Goal: Task Accomplishment & Management: Use online tool/utility

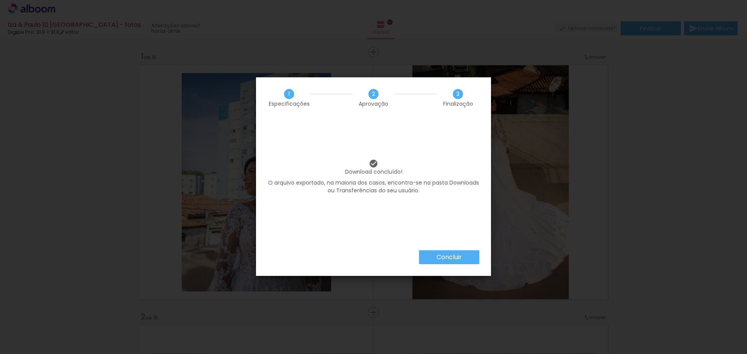
click at [450, 263] on paper-button "Concluir" at bounding box center [449, 258] width 60 height 14
click at [449, 260] on body "link( href="../../bower_components/polymer/polymer.html" rel="import" ) picture…" at bounding box center [373, 177] width 747 height 354
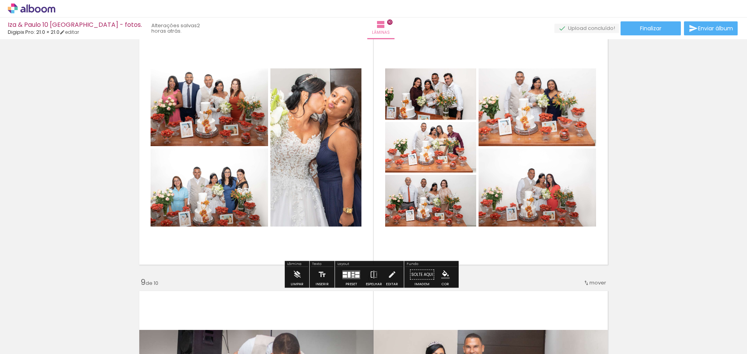
scroll to position [1885, 0]
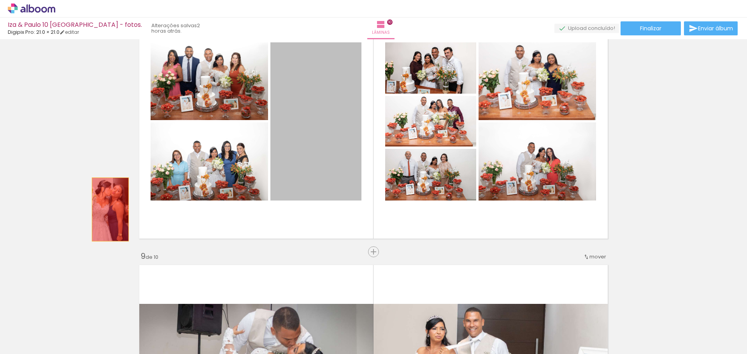
drag, startPoint x: 313, startPoint y: 164, endPoint x: 297, endPoint y: 182, distance: 24.0
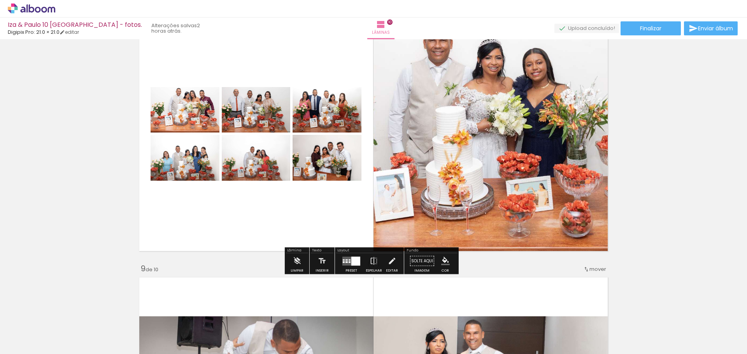
scroll to position [1846, 0]
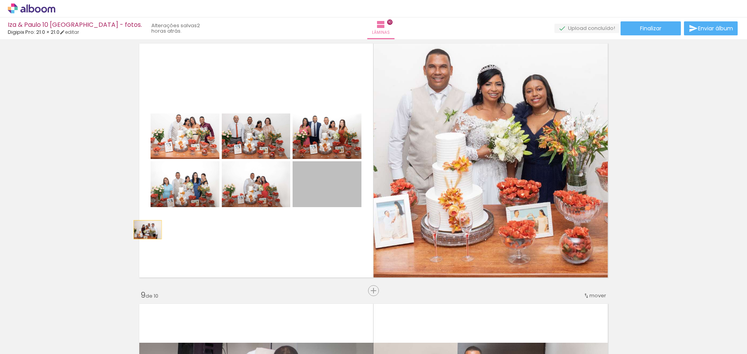
drag, startPoint x: 332, startPoint y: 197, endPoint x: 153, endPoint y: 226, distance: 181.2
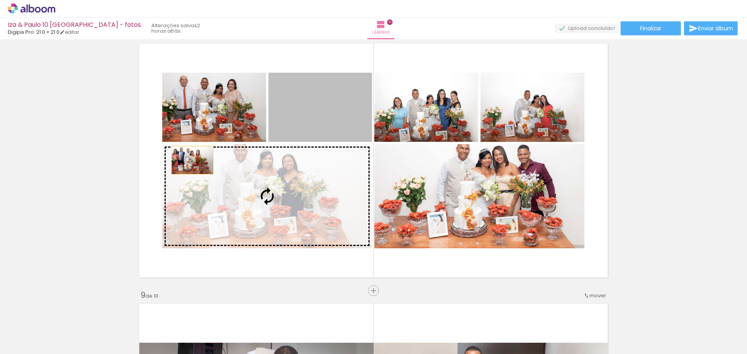
drag, startPoint x: 324, startPoint y: 122, endPoint x: 73, endPoint y: 178, distance: 257.4
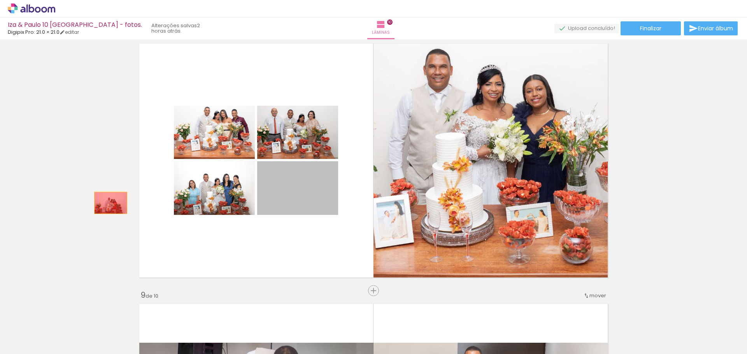
drag, startPoint x: 308, startPoint y: 198, endPoint x: 137, endPoint y: 196, distance: 171.2
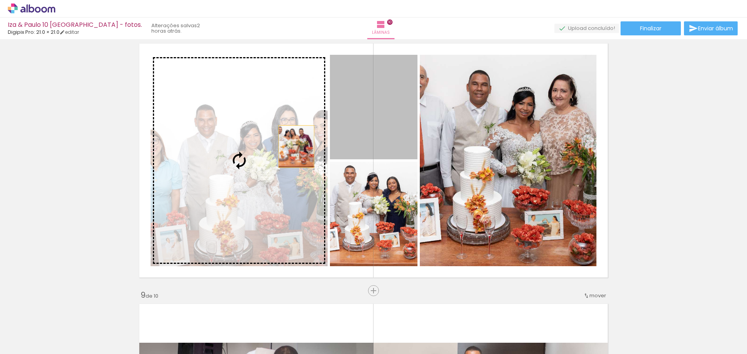
drag, startPoint x: 293, startPoint y: 147, endPoint x: 150, endPoint y: 160, distance: 144.2
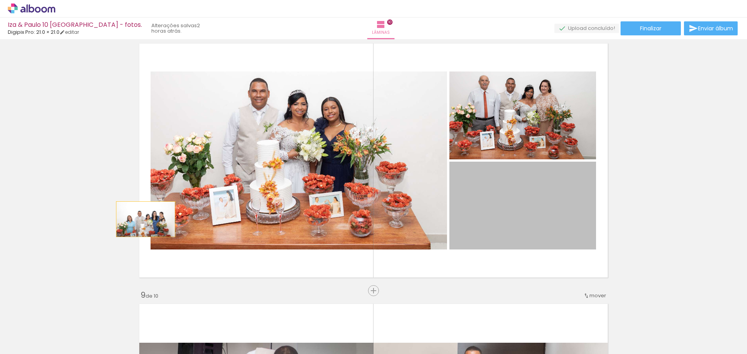
drag, startPoint x: 515, startPoint y: 216, endPoint x: 91, endPoint y: 217, distance: 423.6
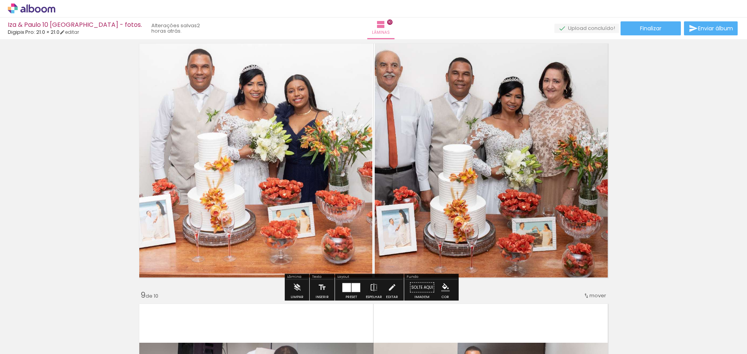
click at [354, 285] on div at bounding box center [356, 287] width 9 height 9
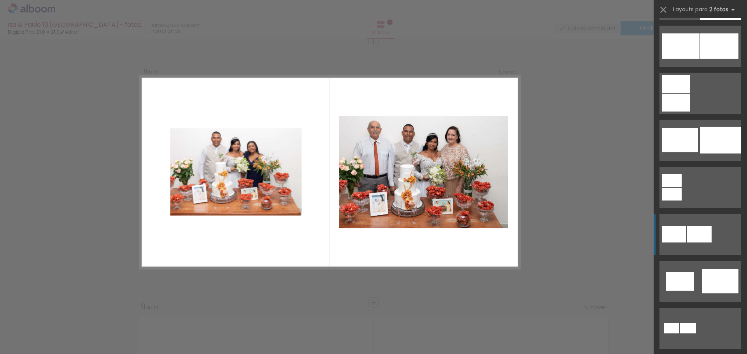
scroll to position [78, 0]
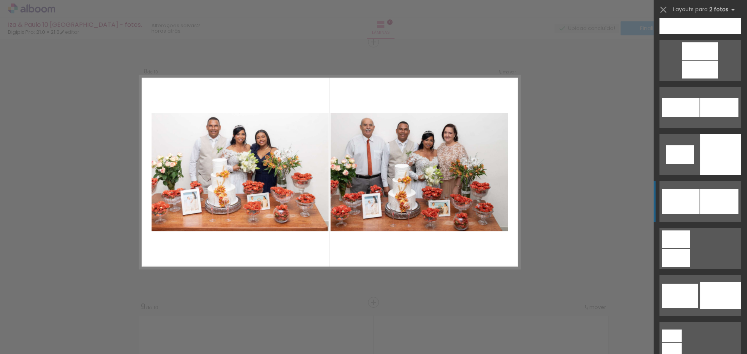
click at [700, 200] on div at bounding box center [719, 201] width 38 height 25
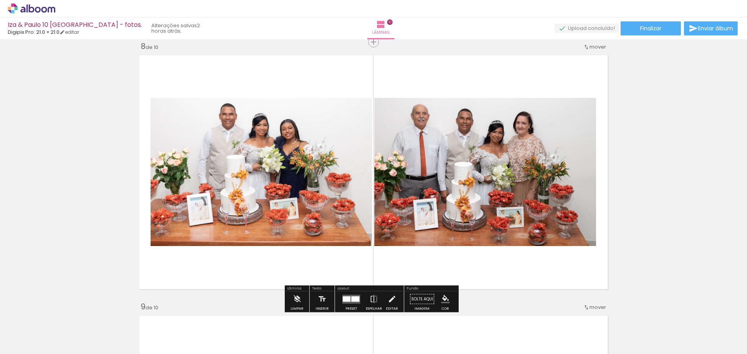
click at [453, 202] on quentale-photo at bounding box center [485, 172] width 222 height 148
click at [588, 105] on quentale-photo at bounding box center [485, 172] width 222 height 148
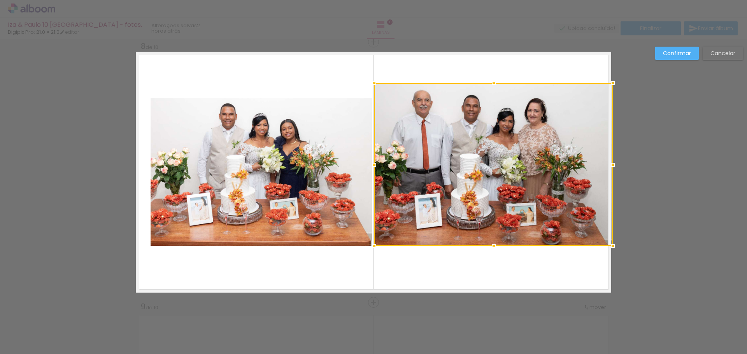
drag, startPoint x: 592, startPoint y: 97, endPoint x: 631, endPoint y: 81, distance: 42.0
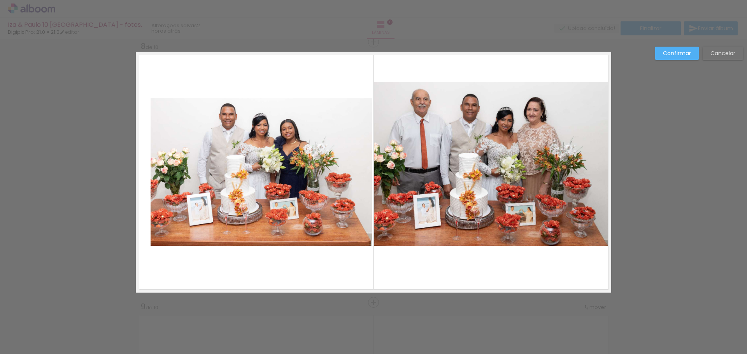
click at [480, 164] on quentale-photo at bounding box center [492, 164] width 237 height 164
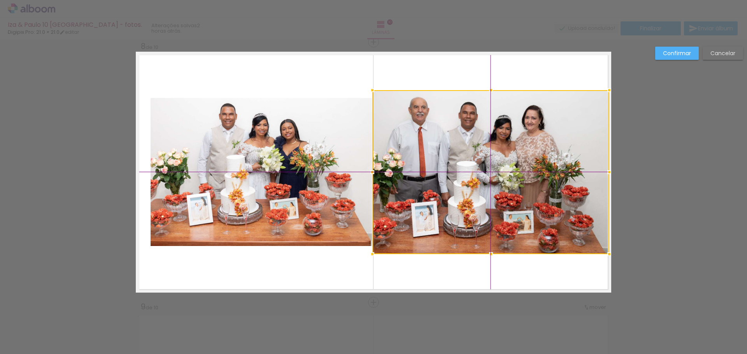
drag, startPoint x: 489, startPoint y: 164, endPoint x: 498, endPoint y: 164, distance: 9.3
click at [498, 164] on div at bounding box center [490, 172] width 237 height 164
click at [249, 149] on quentale-photo at bounding box center [261, 172] width 221 height 148
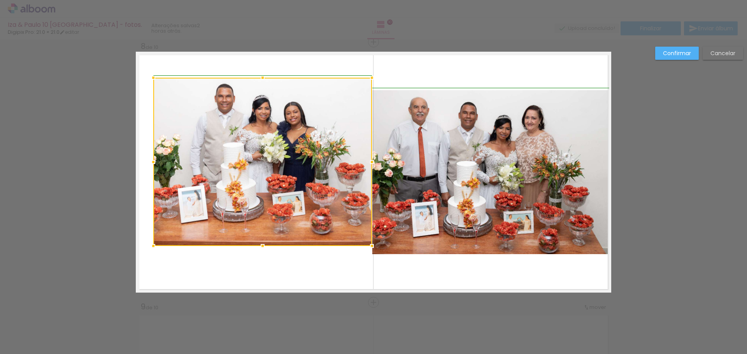
drag, startPoint x: 150, startPoint y: 98, endPoint x: 134, endPoint y: 85, distance: 20.8
click at [136, 85] on album-spread "8 de 10" at bounding box center [373, 172] width 475 height 241
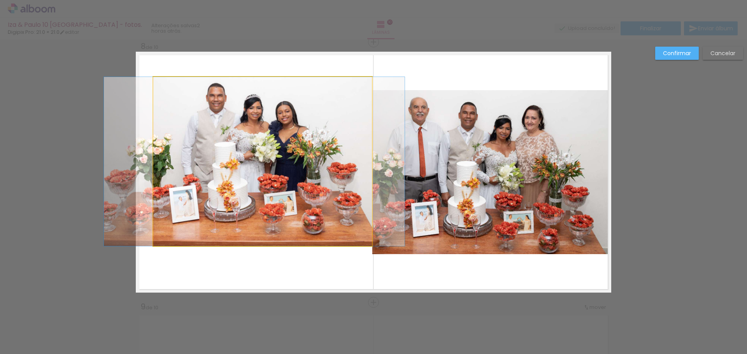
drag, startPoint x: 250, startPoint y: 185, endPoint x: 242, endPoint y: 206, distance: 22.5
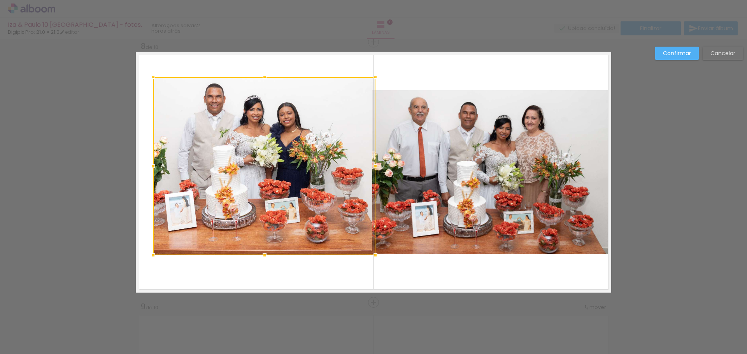
drag, startPoint x: 369, startPoint y: 245, endPoint x: 373, endPoint y: 254, distance: 10.3
click at [373, 254] on div at bounding box center [376, 256] width 16 height 16
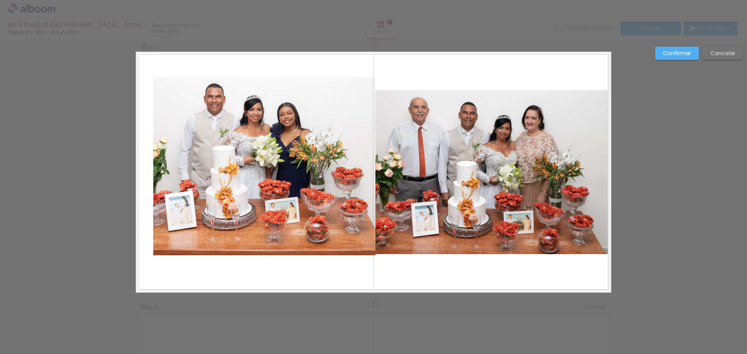
click at [360, 95] on quentale-photo at bounding box center [264, 166] width 222 height 179
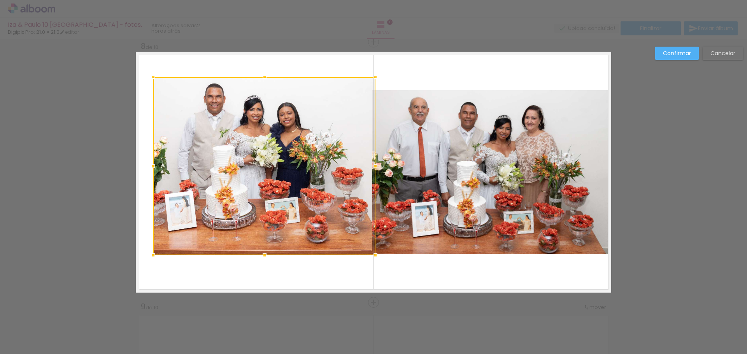
click at [395, 98] on quentale-photo at bounding box center [490, 172] width 237 height 164
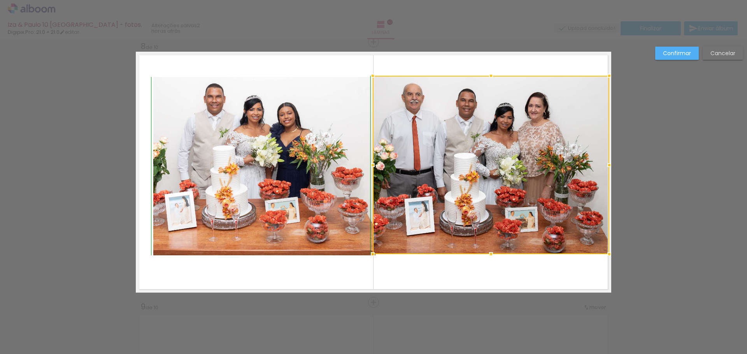
drag, startPoint x: 370, startPoint y: 90, endPoint x: 370, endPoint y: 79, distance: 10.5
click at [370, 79] on div at bounding box center [373, 76] width 16 height 16
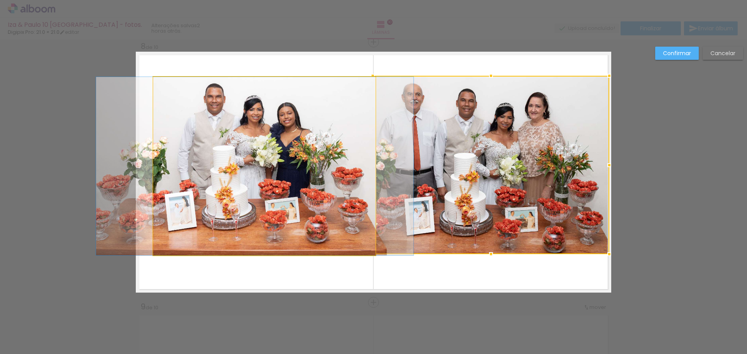
click at [182, 127] on quentale-photo at bounding box center [264, 166] width 222 height 179
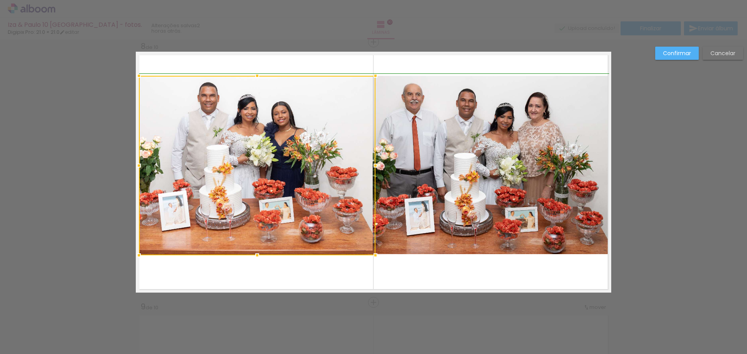
drag, startPoint x: 149, startPoint y: 76, endPoint x: 135, endPoint y: 71, distance: 14.5
click at [135, 71] on div at bounding box center [139, 76] width 16 height 16
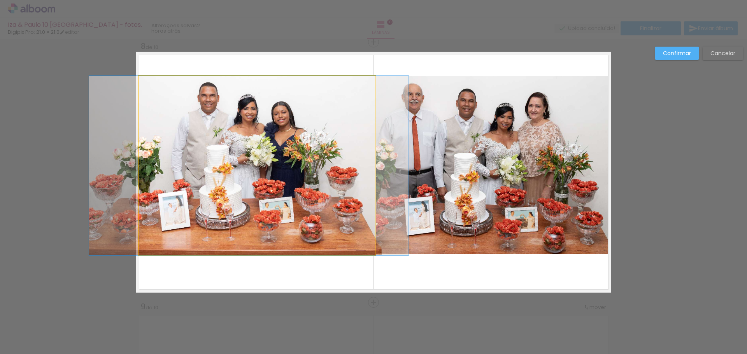
click at [314, 235] on quentale-photo at bounding box center [257, 166] width 237 height 180
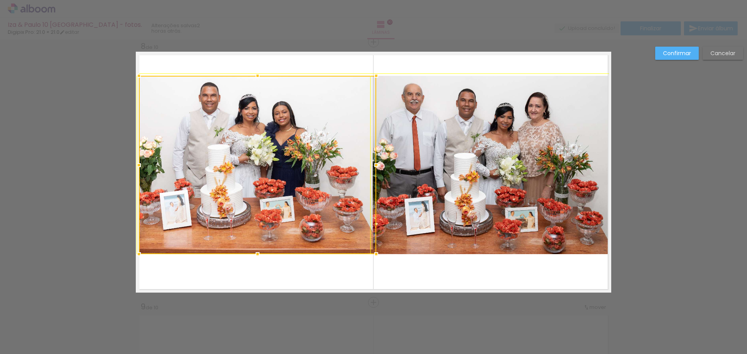
click at [371, 251] on div at bounding box center [376, 255] width 16 height 16
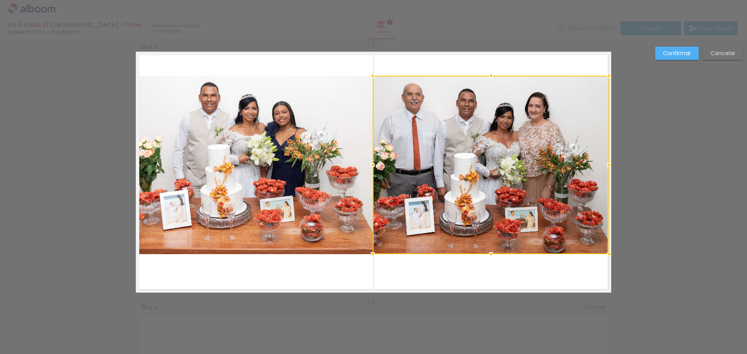
drag, startPoint x: 430, startPoint y: 284, endPoint x: 435, endPoint y: 282, distance: 5.2
click at [431, 281] on quentale-layouter at bounding box center [373, 172] width 475 height 241
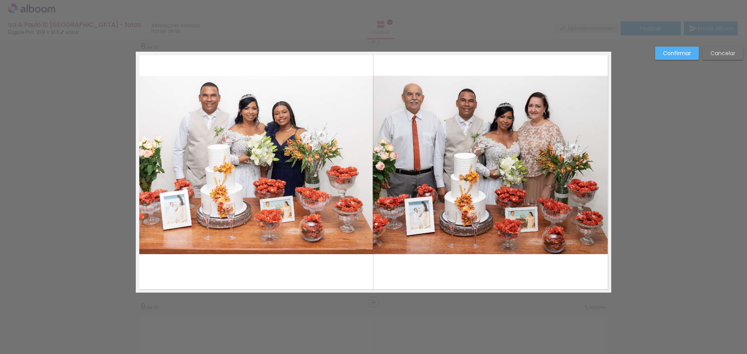
click at [509, 186] on quentale-photo at bounding box center [491, 165] width 237 height 179
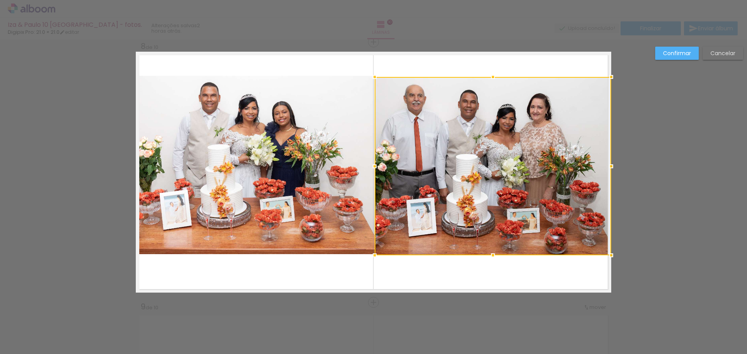
drag, startPoint x: 506, startPoint y: 186, endPoint x: 512, endPoint y: 187, distance: 6.0
click at [512, 187] on div at bounding box center [493, 166] width 237 height 179
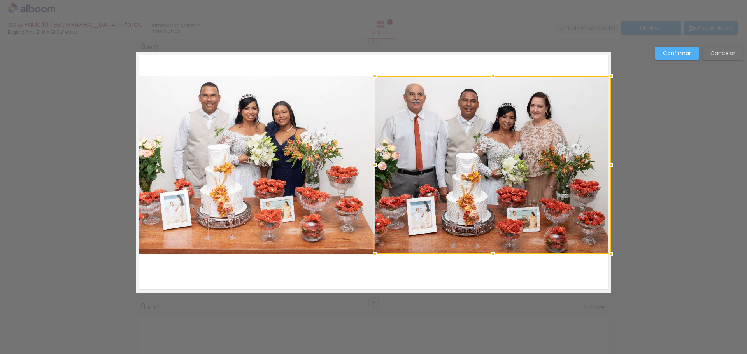
drag, startPoint x: 438, startPoint y: 172, endPoint x: 447, endPoint y: 172, distance: 9.0
click at [447, 172] on div at bounding box center [493, 165] width 237 height 179
click at [597, 188] on div at bounding box center [493, 165] width 237 height 179
drag, startPoint x: 634, startPoint y: 211, endPoint x: 630, endPoint y: 216, distance: 6.6
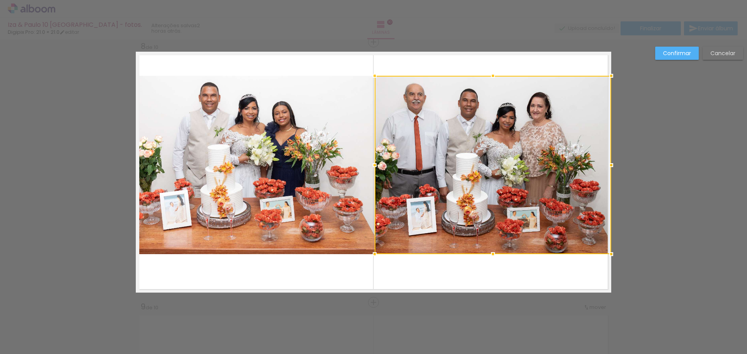
drag, startPoint x: 514, startPoint y: 326, endPoint x: 508, endPoint y: 326, distance: 5.8
click at [488, 284] on quentale-layouter at bounding box center [373, 172] width 475 height 241
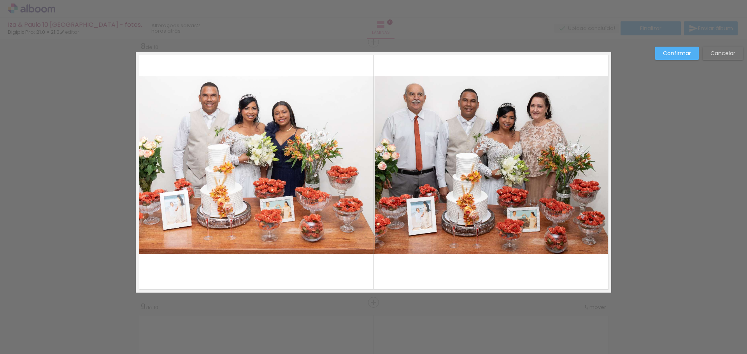
click at [0, 0] on slot "Confirmar" at bounding box center [0, 0] width 0 height 0
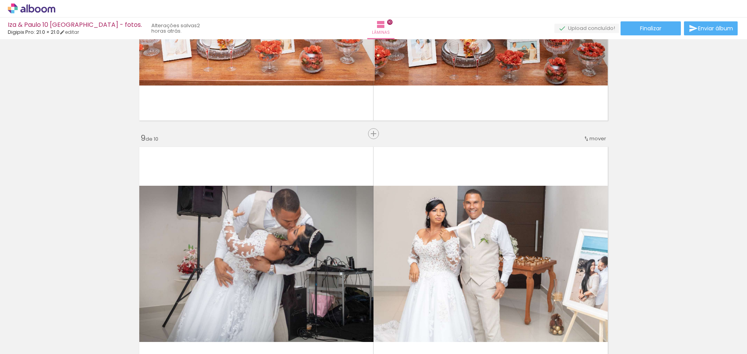
scroll to position [2146, 0]
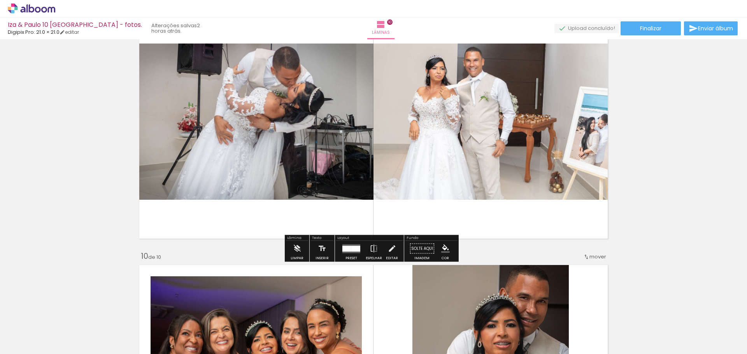
click at [242, 137] on quentale-photo at bounding box center [255, 122] width 238 height 156
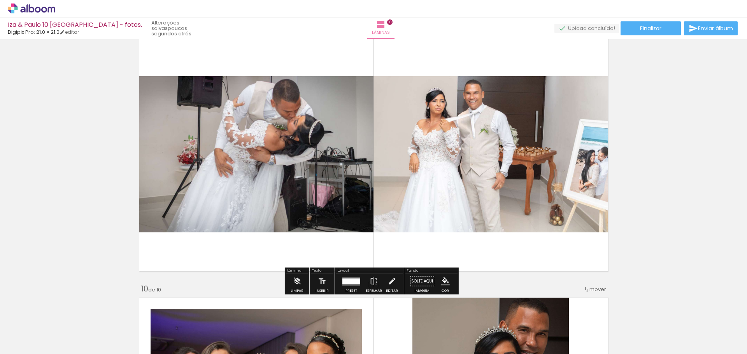
scroll to position [2101, 0]
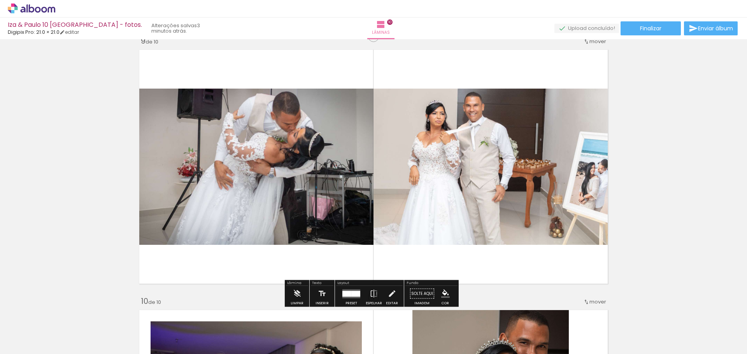
click at [279, 171] on quentale-photo at bounding box center [255, 167] width 238 height 156
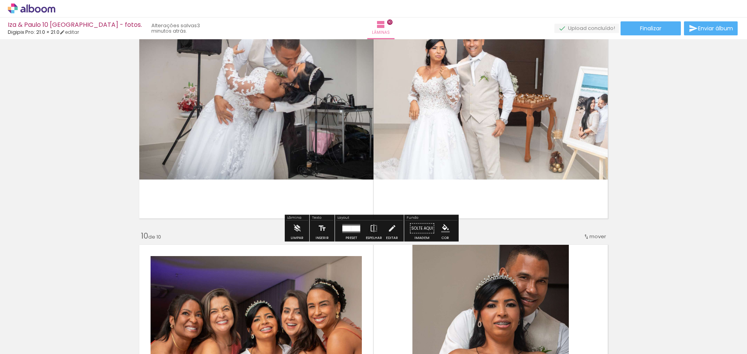
scroll to position [2140, 0]
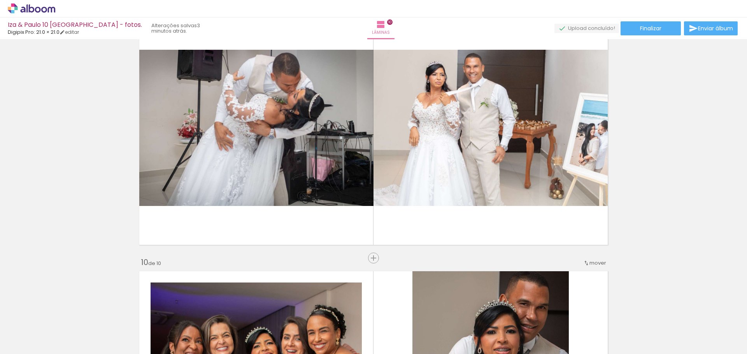
click at [27, 343] on span "Adicionar Fotos" at bounding box center [27, 344] width 23 height 9
click at [0, 0] on input "file" at bounding box center [0, 0] width 0 height 0
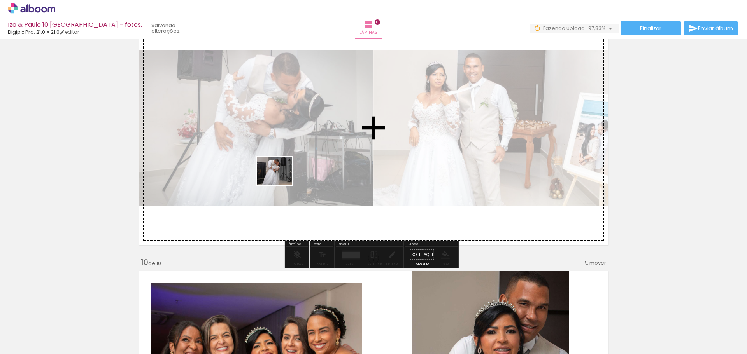
drag, startPoint x: 729, startPoint y: 334, endPoint x: 280, endPoint y: 180, distance: 474.4
click at [280, 180] on quentale-workspace at bounding box center [373, 177] width 747 height 354
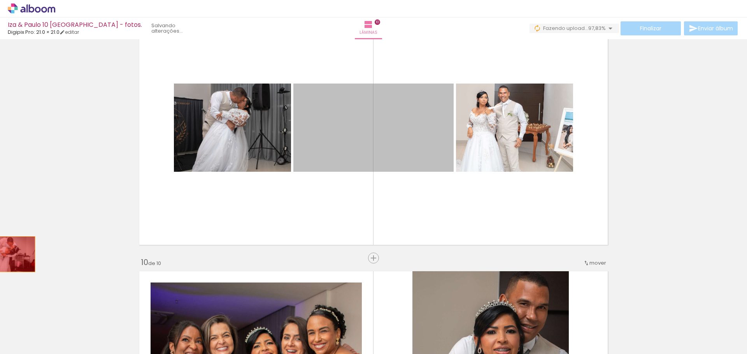
drag, startPoint x: 339, startPoint y: 150, endPoint x: 0, endPoint y: 254, distance: 354.9
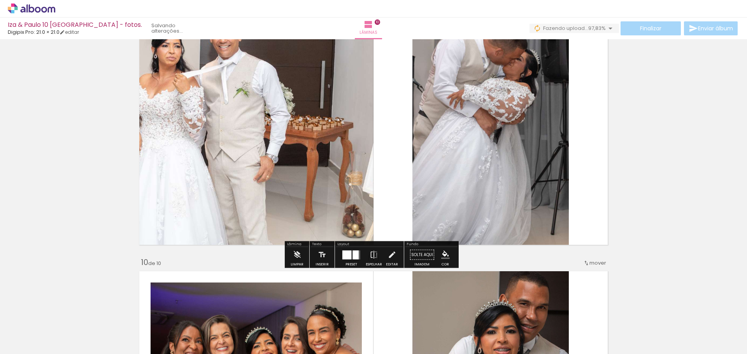
click at [349, 257] on div at bounding box center [346, 255] width 9 height 9
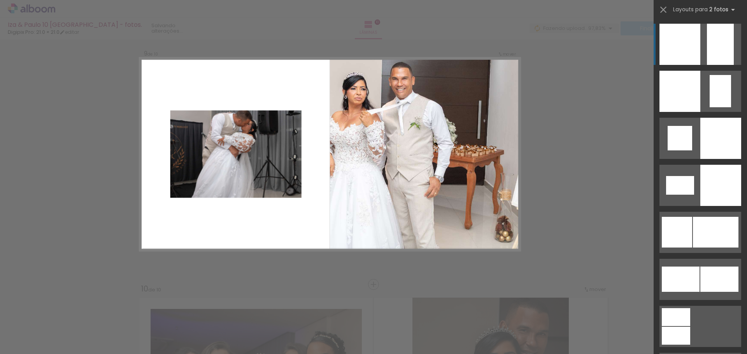
scroll to position [2095, 0]
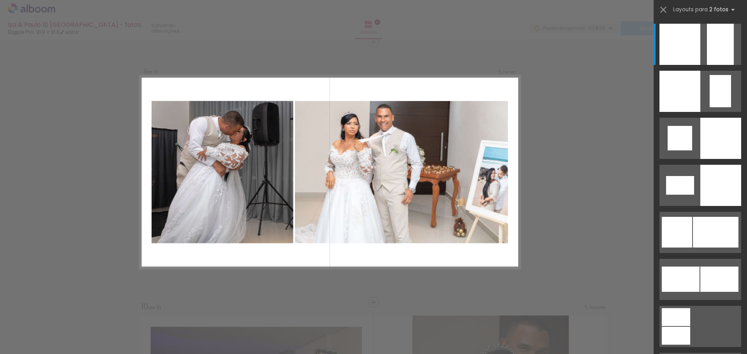
scroll to position [0, 1319]
click at [694, 229] on div at bounding box center [716, 232] width 46 height 31
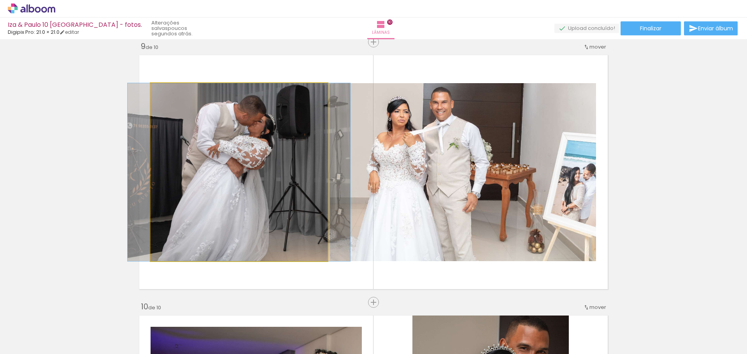
click at [303, 172] on quentale-photo at bounding box center [239, 172] width 177 height 178
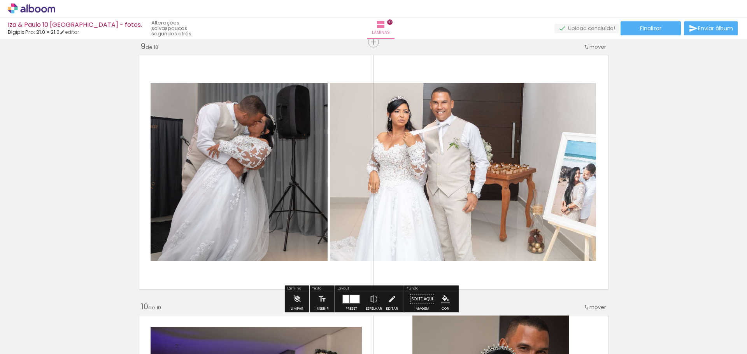
click at [303, 172] on quentale-photo at bounding box center [239, 172] width 177 height 178
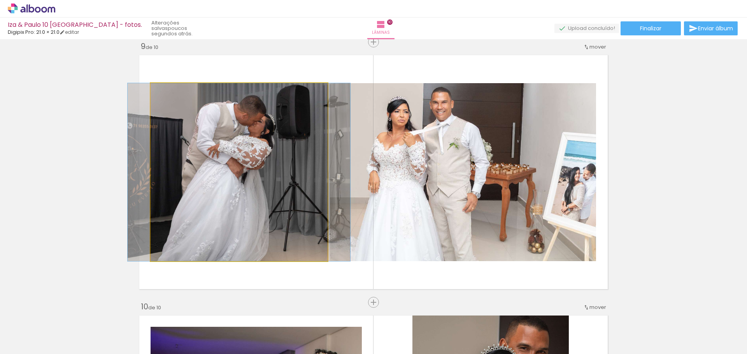
click at [303, 172] on quentale-photo at bounding box center [239, 172] width 177 height 178
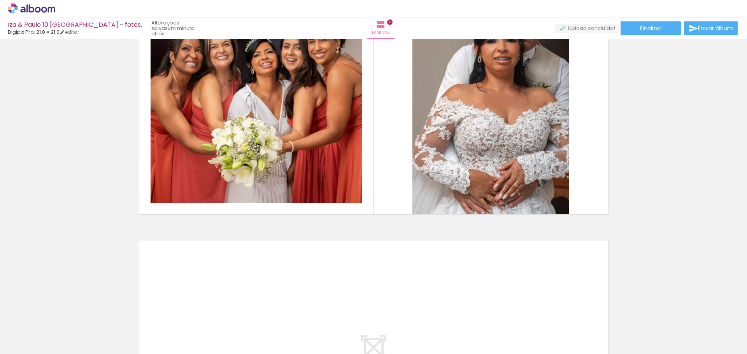
scroll to position [2397, 0]
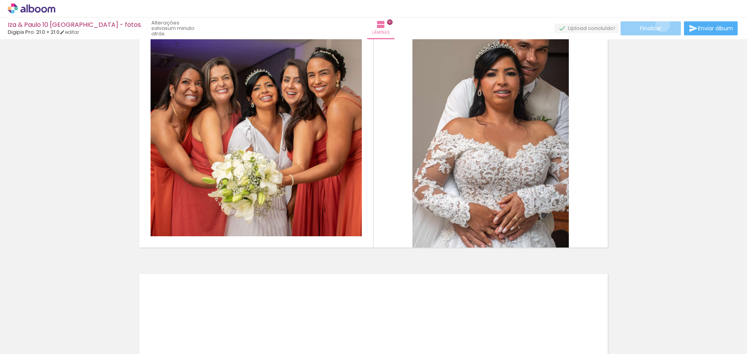
click at [660, 25] on paper-button "Finalizar" at bounding box center [650, 28] width 60 height 14
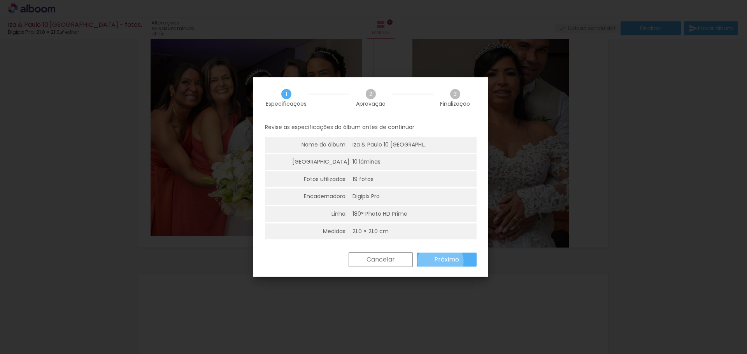
click at [0, 0] on slot "Próximo" at bounding box center [0, 0] width 0 height 0
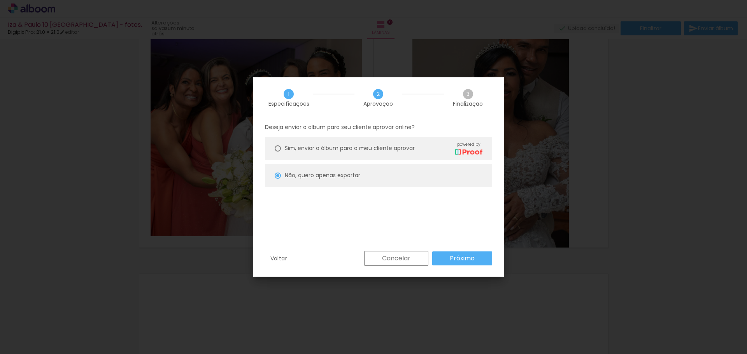
click at [449, 259] on paper-button "Próximo" at bounding box center [462, 259] width 60 height 14
type input "Alta, 300 DPI"
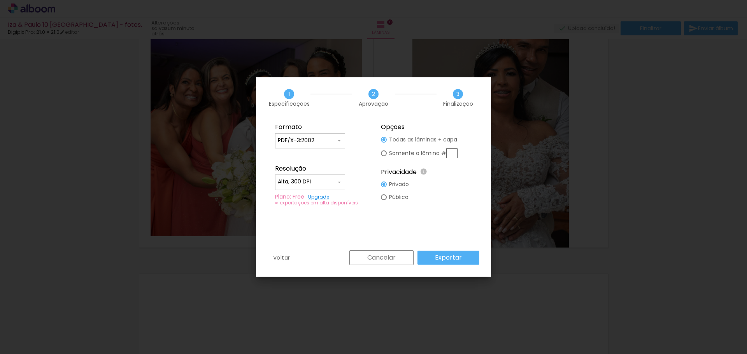
click at [0, 0] on slot "Exportar" at bounding box center [0, 0] width 0 height 0
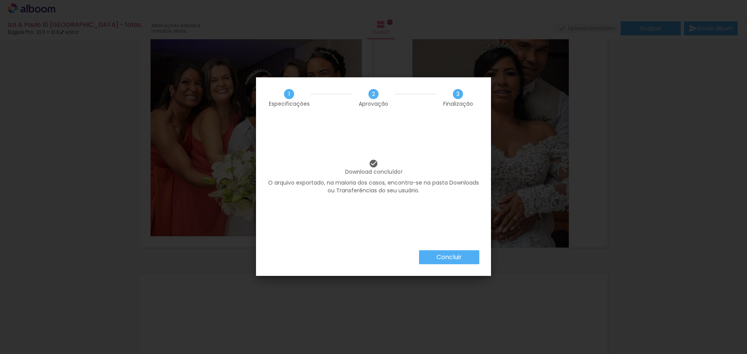
click at [0, 0] on slot "Concluir" at bounding box center [0, 0] width 0 height 0
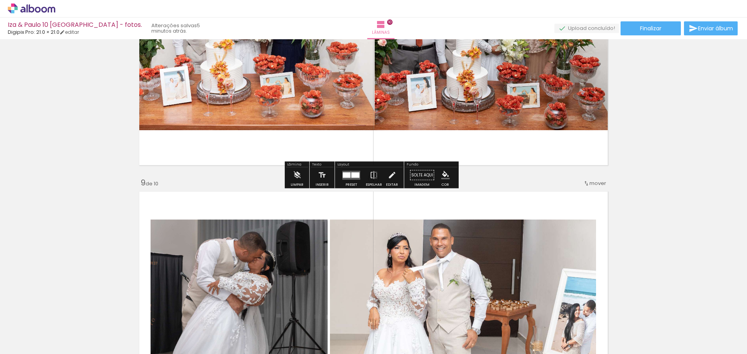
scroll to position [1970, 0]
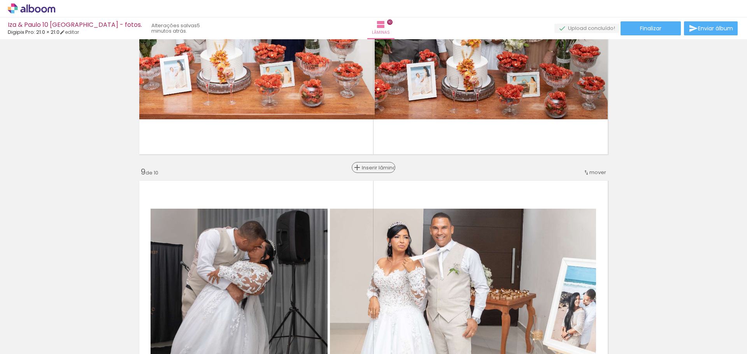
click at [370, 169] on span "Inserir lâmina" at bounding box center [377, 167] width 30 height 5
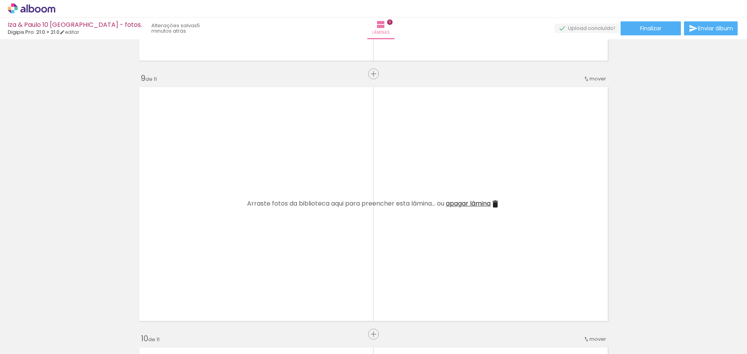
scroll to position [2125, 0]
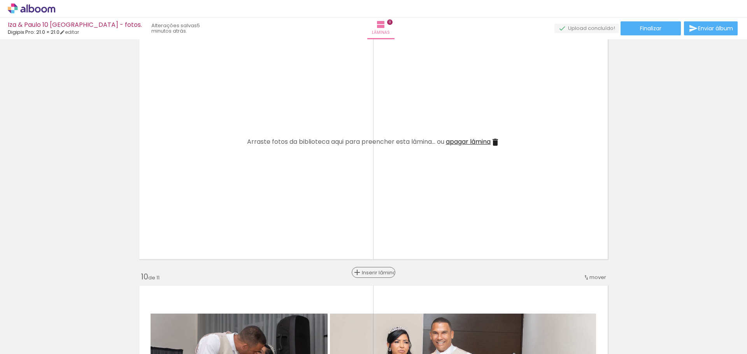
click at [368, 273] on span "Inserir lâmina" at bounding box center [377, 272] width 30 height 5
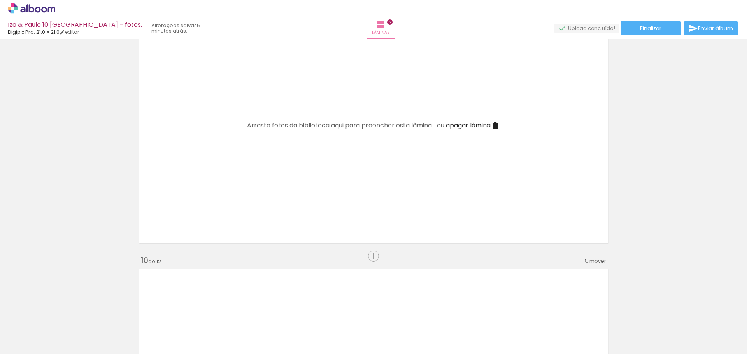
scroll to position [2086, 0]
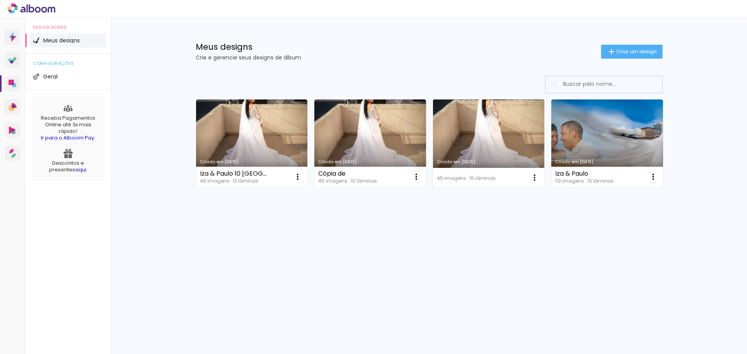
click at [506, 136] on link "Criado em [DATE]" at bounding box center [489, 144] width 112 height 88
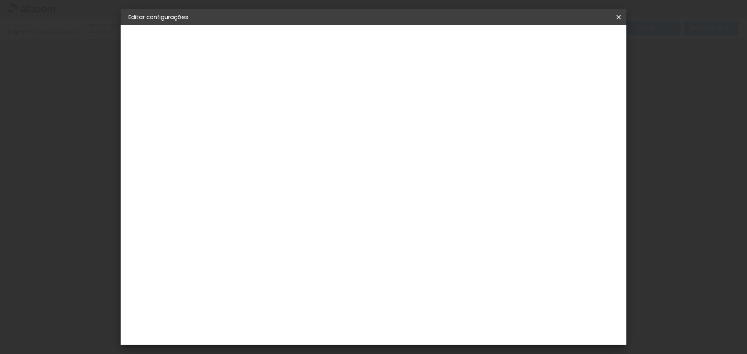
click at [621, 18] on iron-icon at bounding box center [618, 17] width 9 height 8
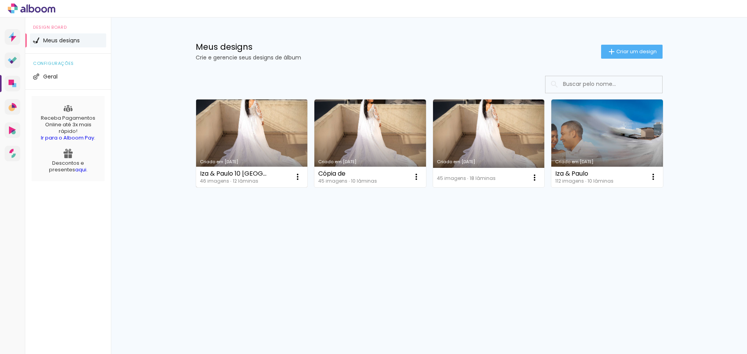
click at [261, 118] on link "Criado em [DATE]" at bounding box center [252, 144] width 112 height 88
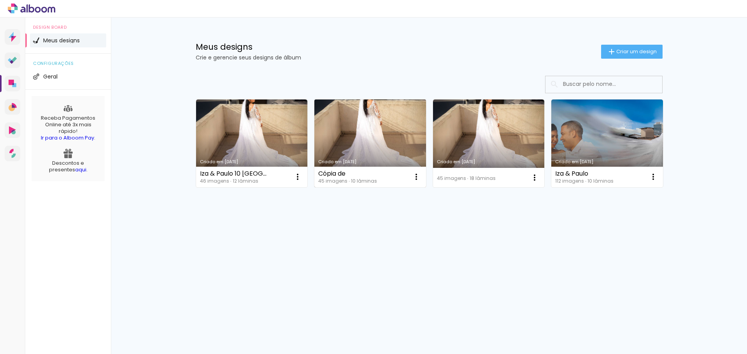
click at [379, 143] on link "Criado em [DATE]" at bounding box center [370, 144] width 112 height 88
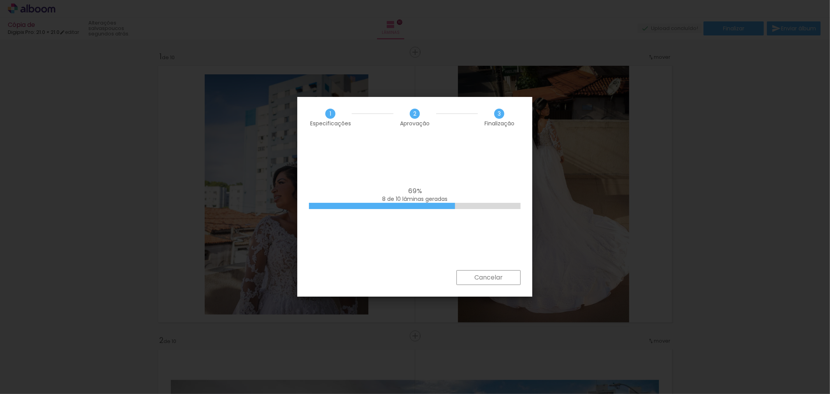
scroll to position [1930, 0]
